Goal: Information Seeking & Learning: Learn about a topic

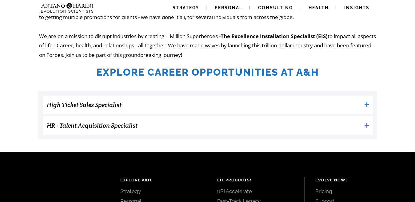
scroll to position [184, 0]
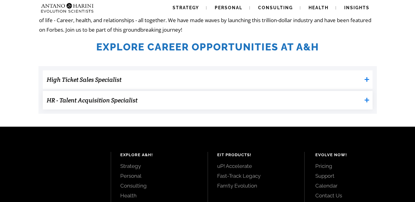
click at [103, 102] on h3 "HR - Talent Acquisition Specialist" at bounding box center [204, 100] width 315 height 12
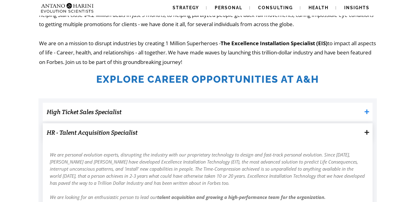
scroll to position [148, 0]
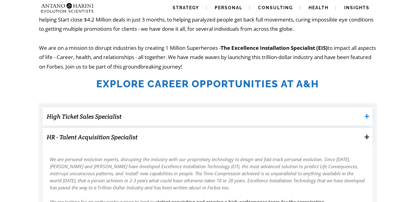
click at [86, 113] on h3 "High Ticket Sales Specialist" at bounding box center [204, 116] width 315 height 12
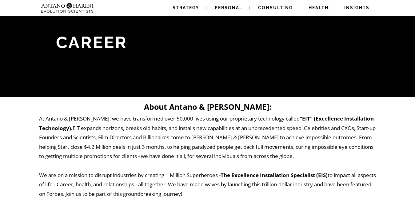
scroll to position [0, 0]
